Goal: Complete application form: Complete application form

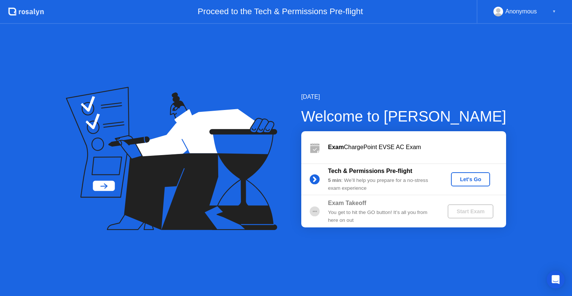
click at [465, 180] on div "Let's Go" at bounding box center [470, 179] width 33 height 6
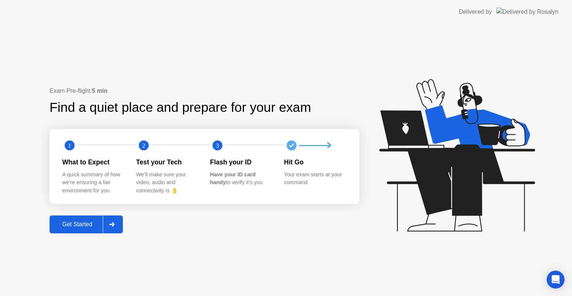
click at [84, 224] on div "Get Started" at bounding box center [77, 224] width 51 height 7
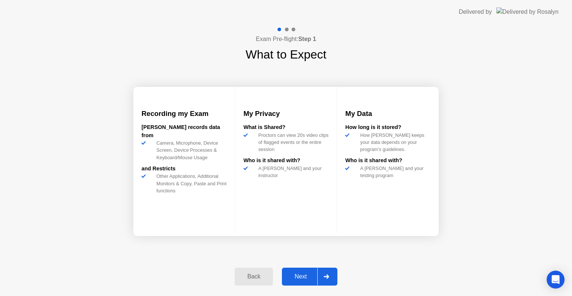
click at [293, 283] on button "Next" at bounding box center [310, 277] width 56 height 18
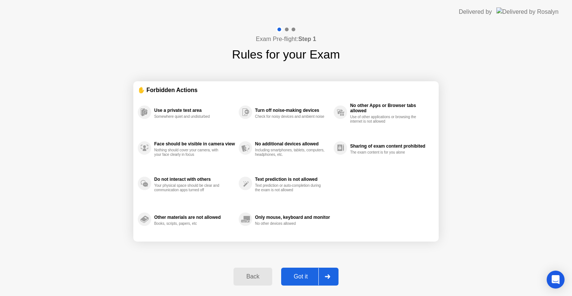
click at [294, 279] on div "Got it" at bounding box center [301, 276] width 35 height 7
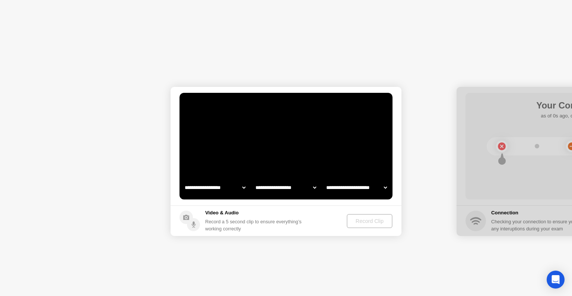
select select "**********"
select select "*******"
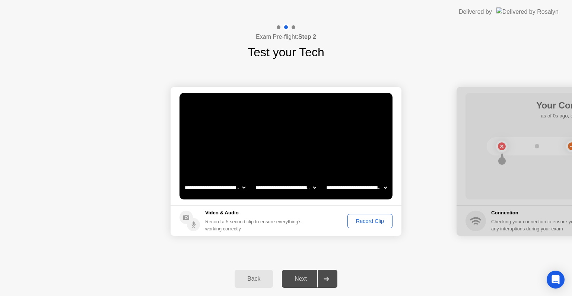
click at [359, 220] on div "Record Clip" at bounding box center [370, 221] width 40 height 6
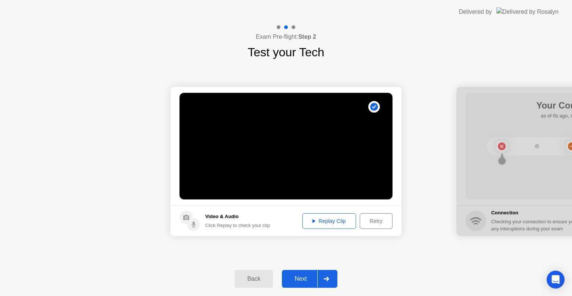
click at [307, 275] on div "Next" at bounding box center [300, 278] width 33 height 7
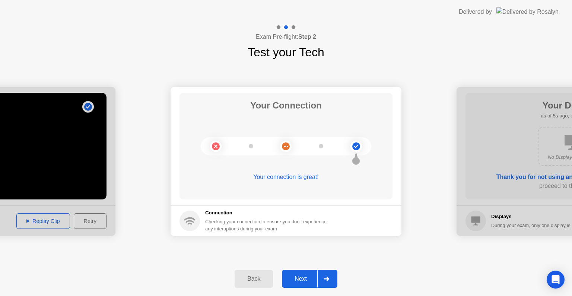
click at [307, 275] on div "Next" at bounding box center [300, 278] width 33 height 7
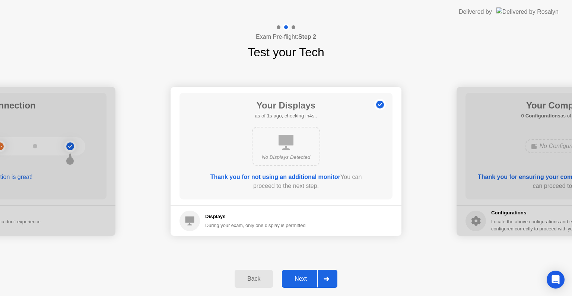
click at [307, 275] on div "Next" at bounding box center [300, 278] width 33 height 7
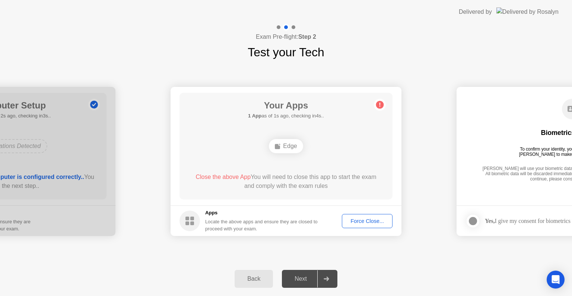
click at [355, 218] on div "Force Close..." at bounding box center [367, 221] width 45 height 6
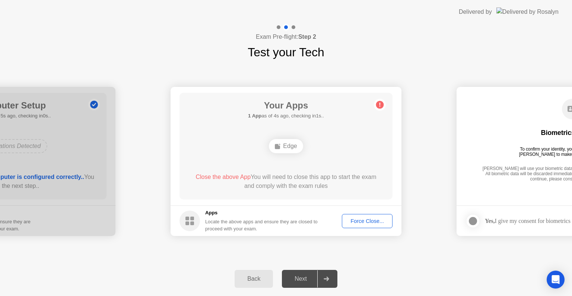
click at [368, 218] on div "Force Close..." at bounding box center [367, 221] width 45 height 6
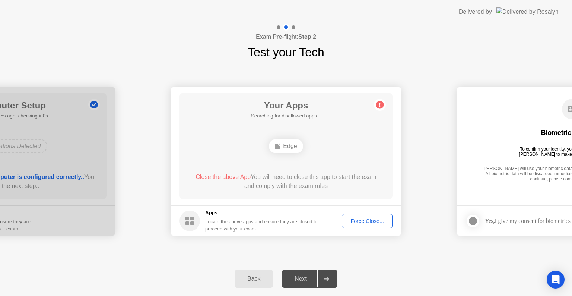
click at [354, 222] on div "Force Close..." at bounding box center [367, 221] width 45 height 6
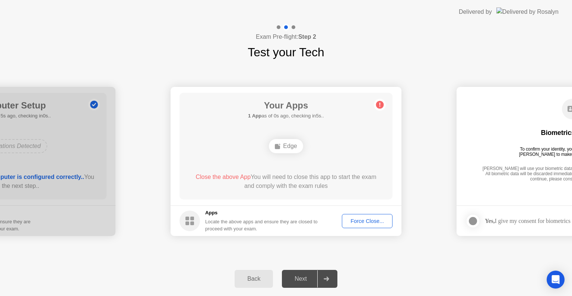
click at [368, 222] on div "Force Close..." at bounding box center [367, 221] width 45 height 6
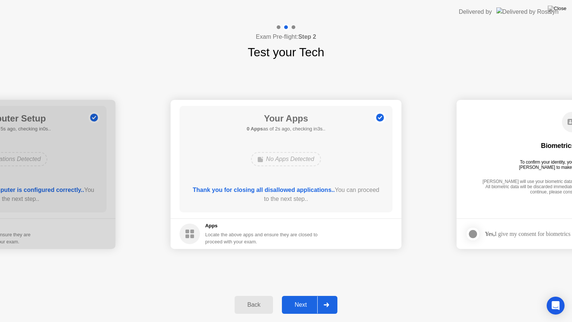
click at [294, 296] on div "Next" at bounding box center [300, 304] width 33 height 7
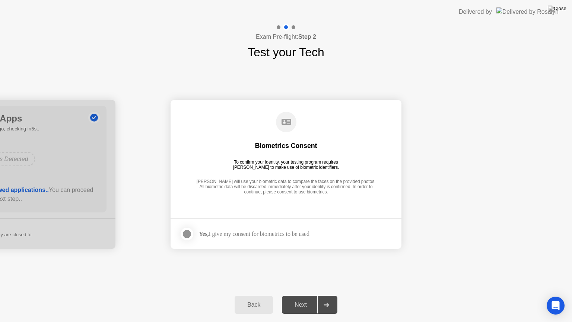
click at [185, 234] on div at bounding box center [187, 234] width 9 height 9
click at [294, 296] on div "Next" at bounding box center [300, 304] width 33 height 7
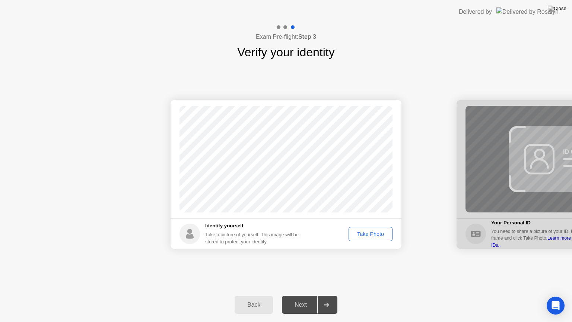
click at [371, 231] on div "Take Photo" at bounding box center [370, 234] width 39 height 6
click at [301, 296] on div "Next" at bounding box center [300, 304] width 33 height 7
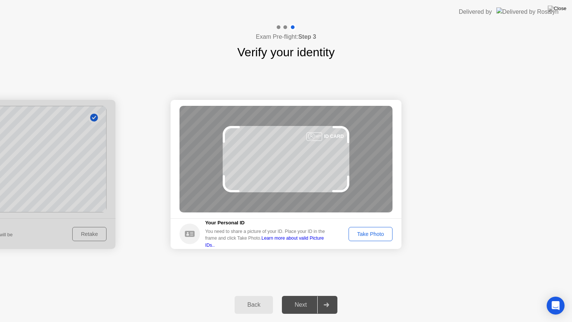
click at [363, 234] on div "Take Photo" at bounding box center [370, 234] width 39 height 6
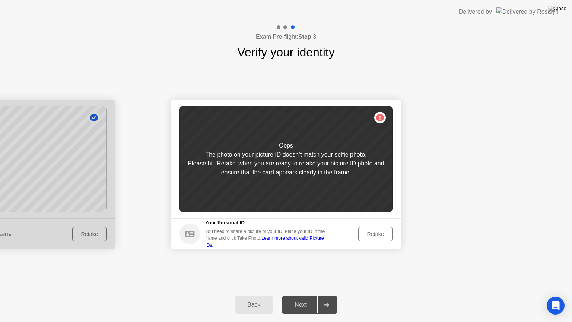
click at [363, 234] on div "Retake" at bounding box center [375, 234] width 29 height 6
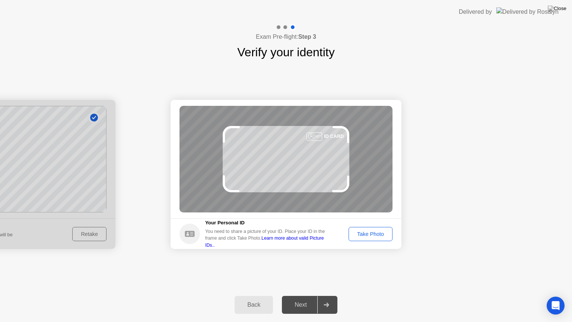
click at [363, 234] on div "Take Photo" at bounding box center [370, 234] width 39 height 6
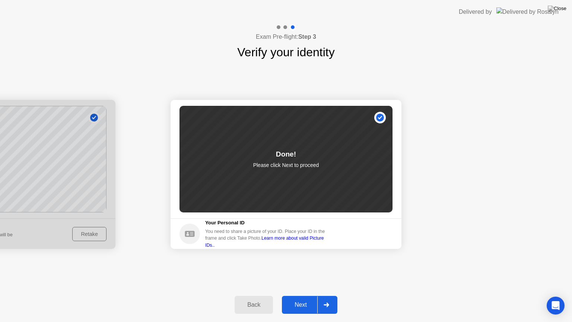
click at [299, 296] on div "Next" at bounding box center [300, 304] width 33 height 7
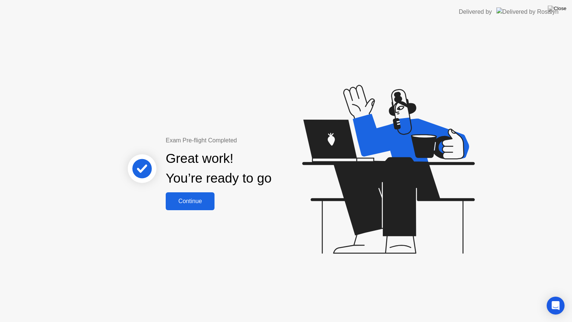
click at [203, 198] on div "Continue" at bounding box center [190, 201] width 44 height 7
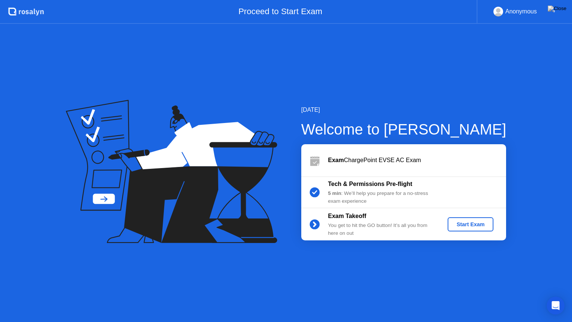
click at [476, 223] on div "Start Exam" at bounding box center [471, 224] width 40 height 6
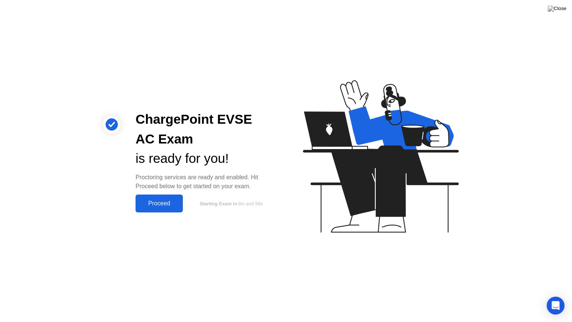
click at [152, 207] on div "Proceed" at bounding box center [159, 203] width 43 height 7
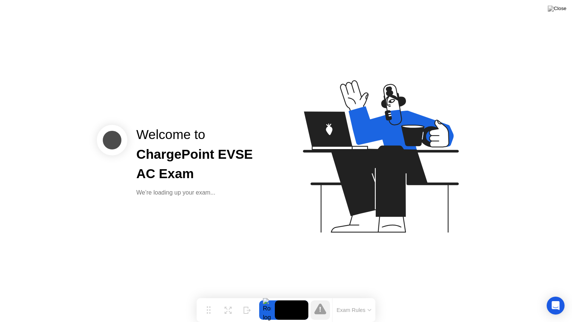
click at [152, 207] on div "Welcome to ChargePoint EVSE AC Exam We’re loading up your exam..." at bounding box center [286, 161] width 572 height 322
